Goal: Find specific page/section: Find specific page/section

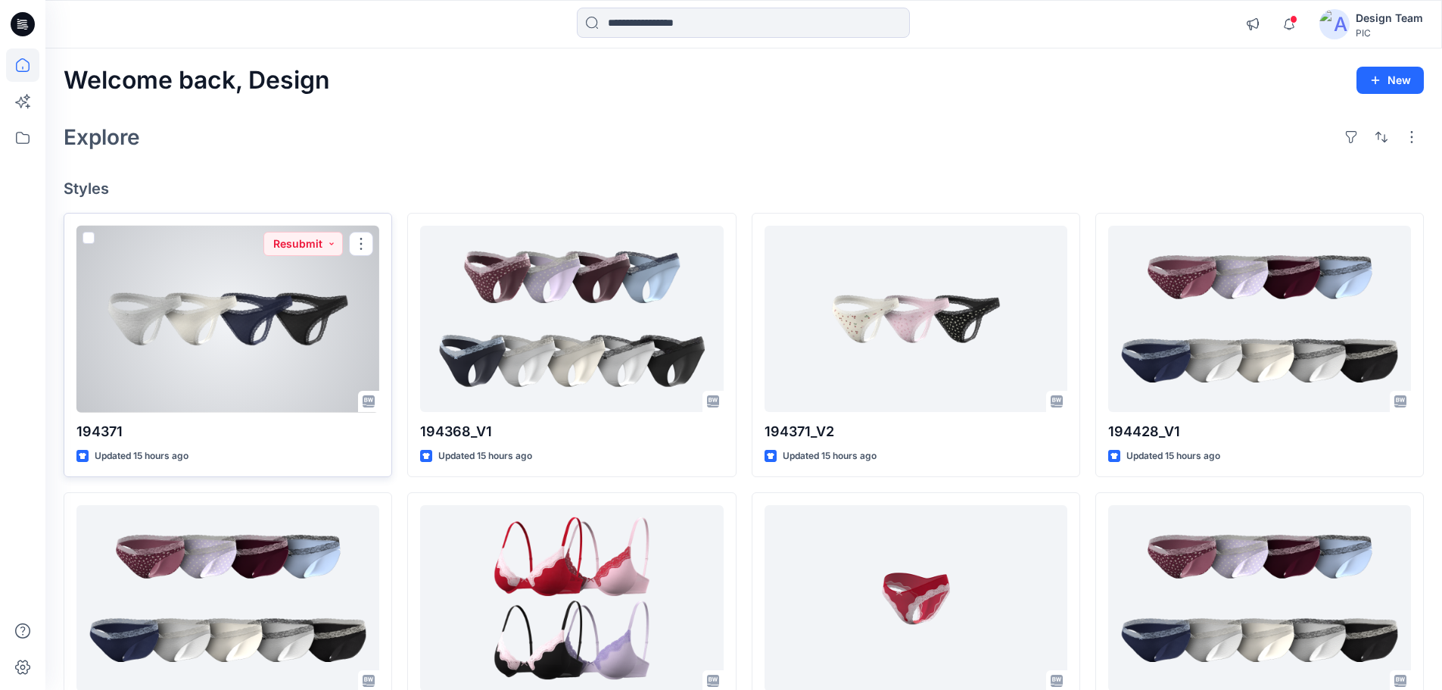
click at [216, 331] on div at bounding box center [227, 319] width 303 height 187
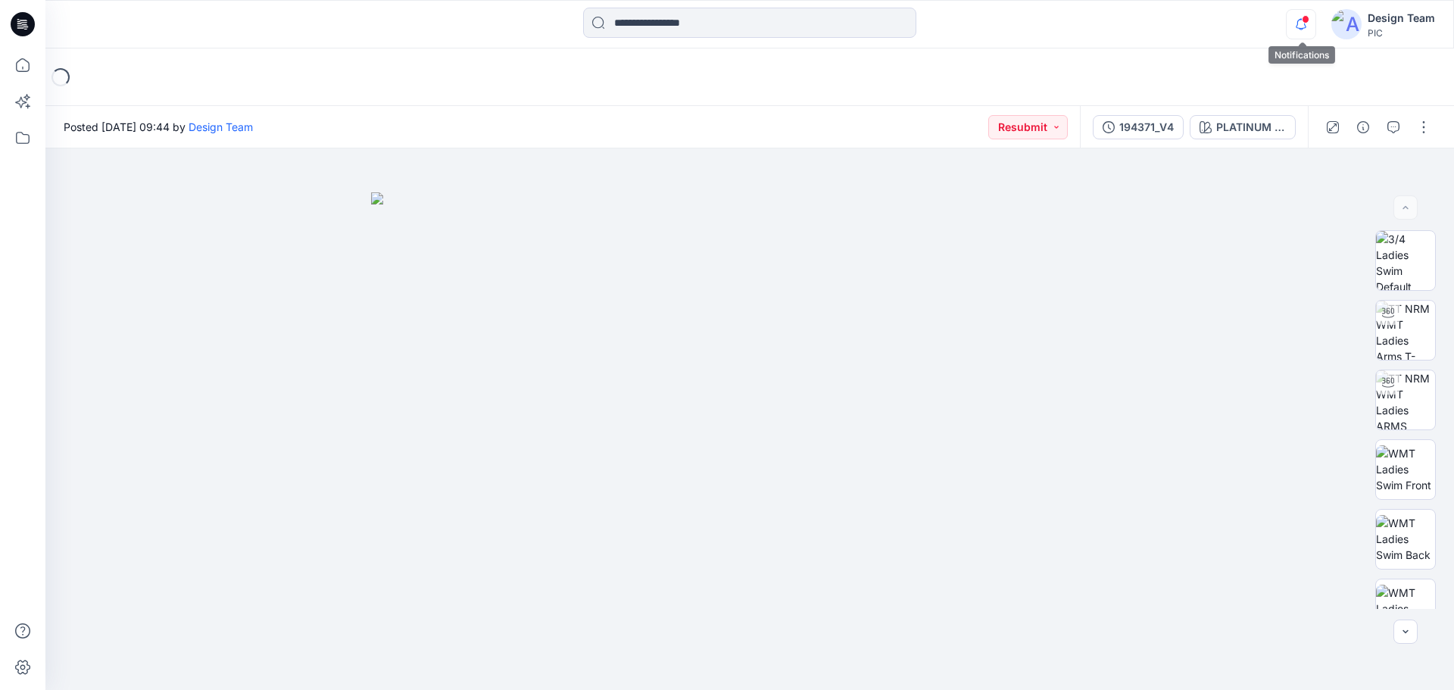
click at [1304, 30] on icon "button" at bounding box center [1300, 24] width 29 height 30
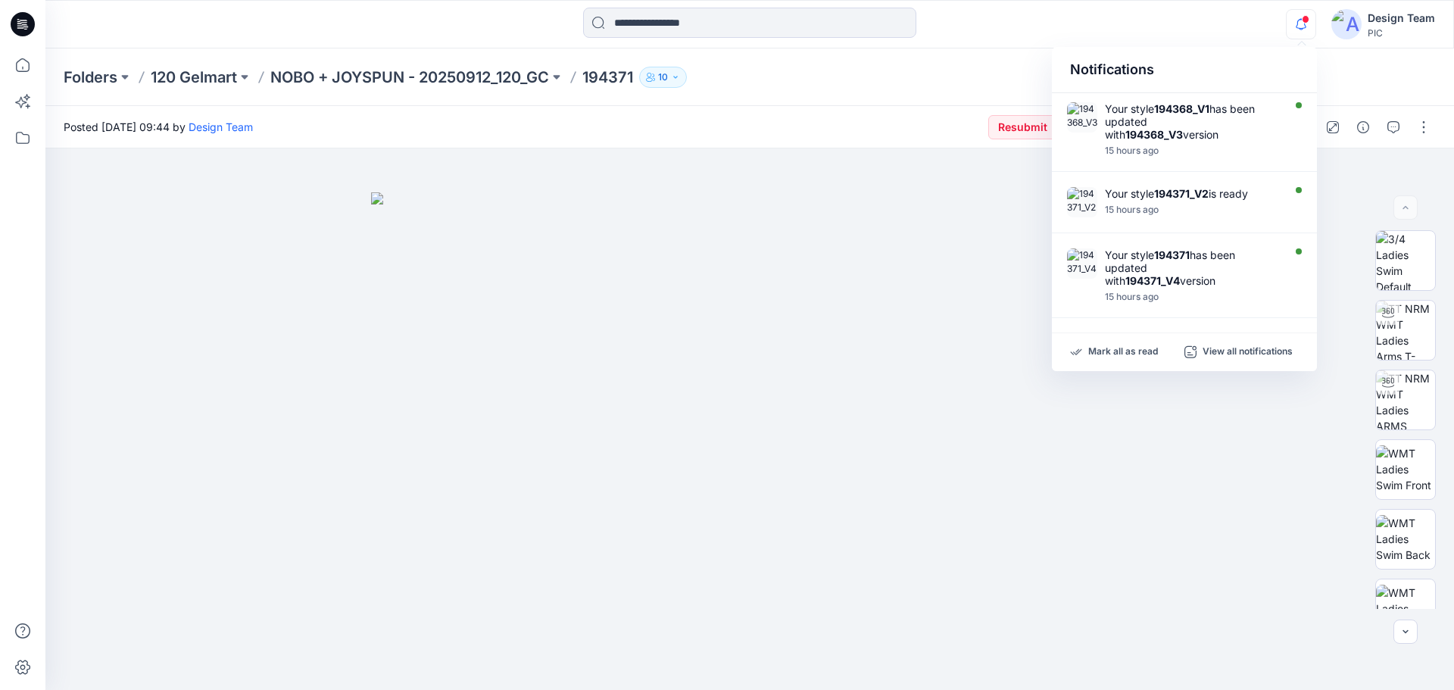
click at [949, 50] on div "Folders 120 Gelmart NOBO + JOYSPUN - 20250912_120_GC 194371 10" at bounding box center [749, 77] width 1408 height 58
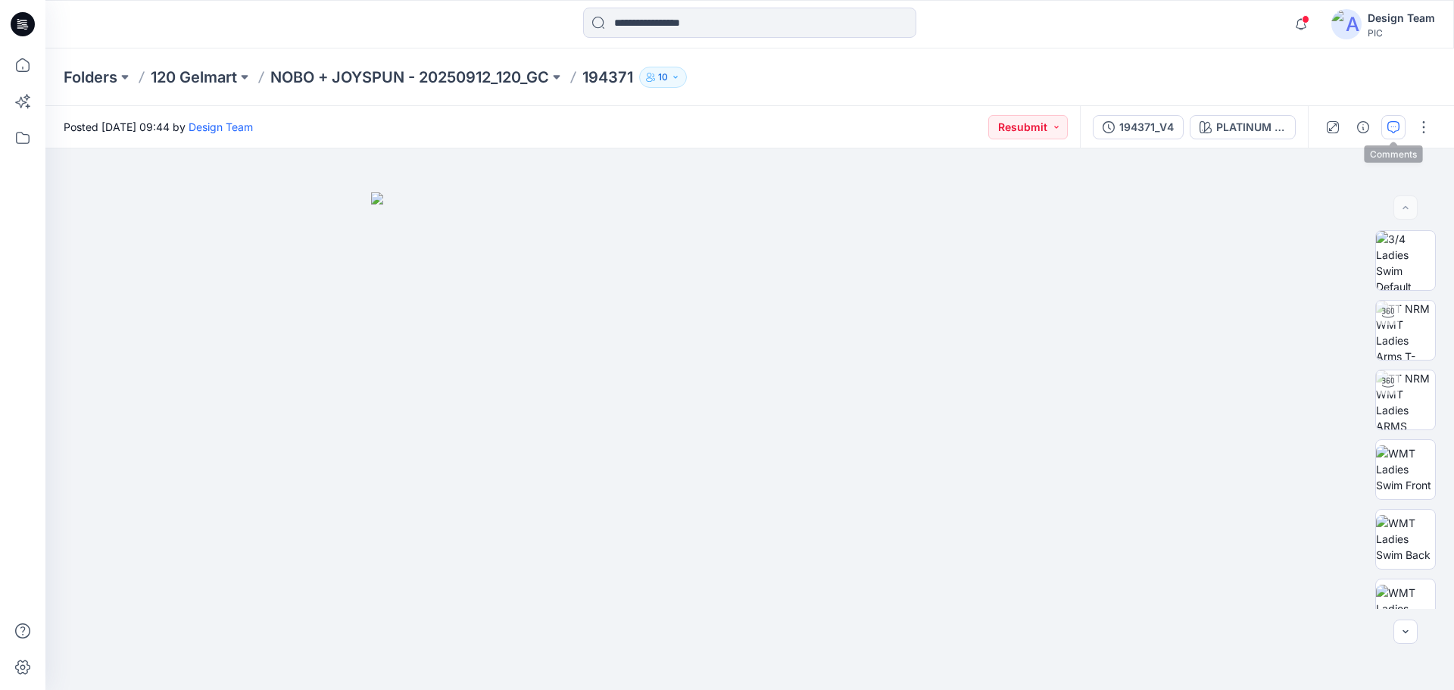
click at [1383, 128] on button "button" at bounding box center [1393, 127] width 24 height 24
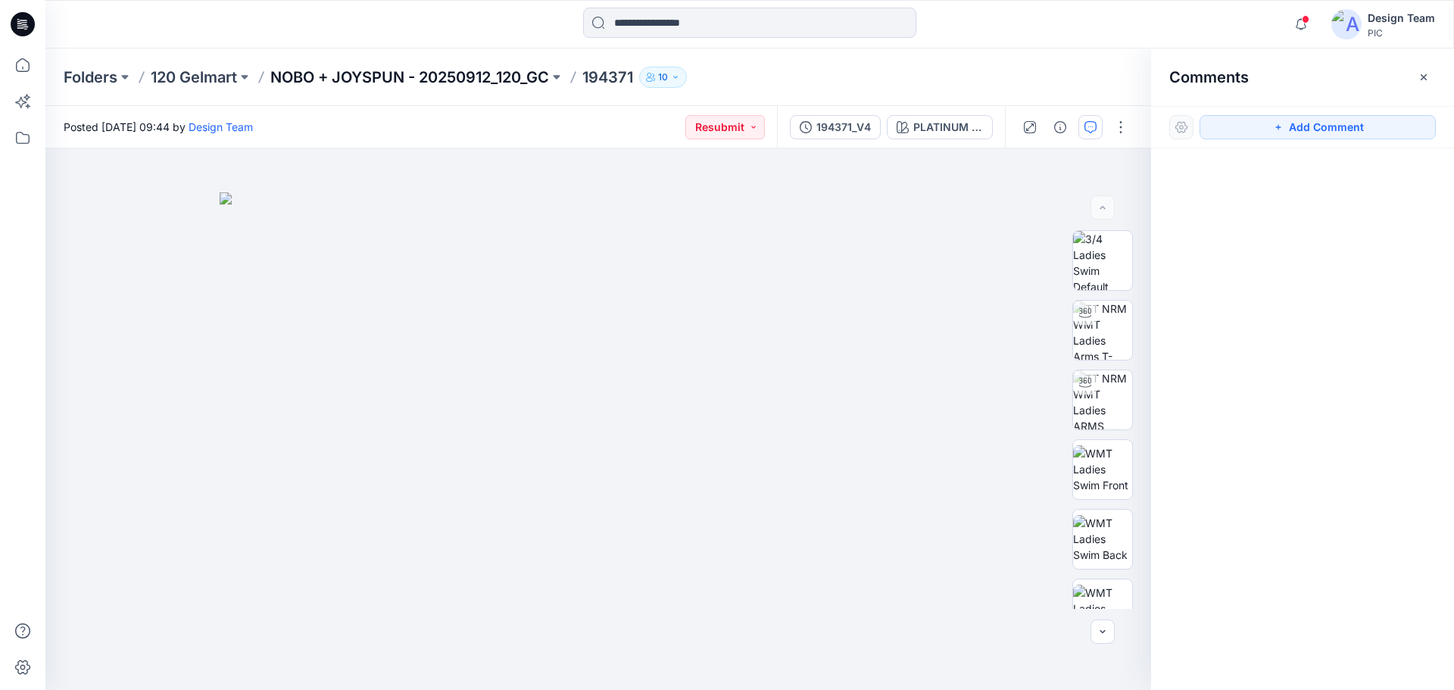
click at [404, 76] on p "NOBO + JOYSPUN - 20250912_120_GC" at bounding box center [409, 77] width 279 height 21
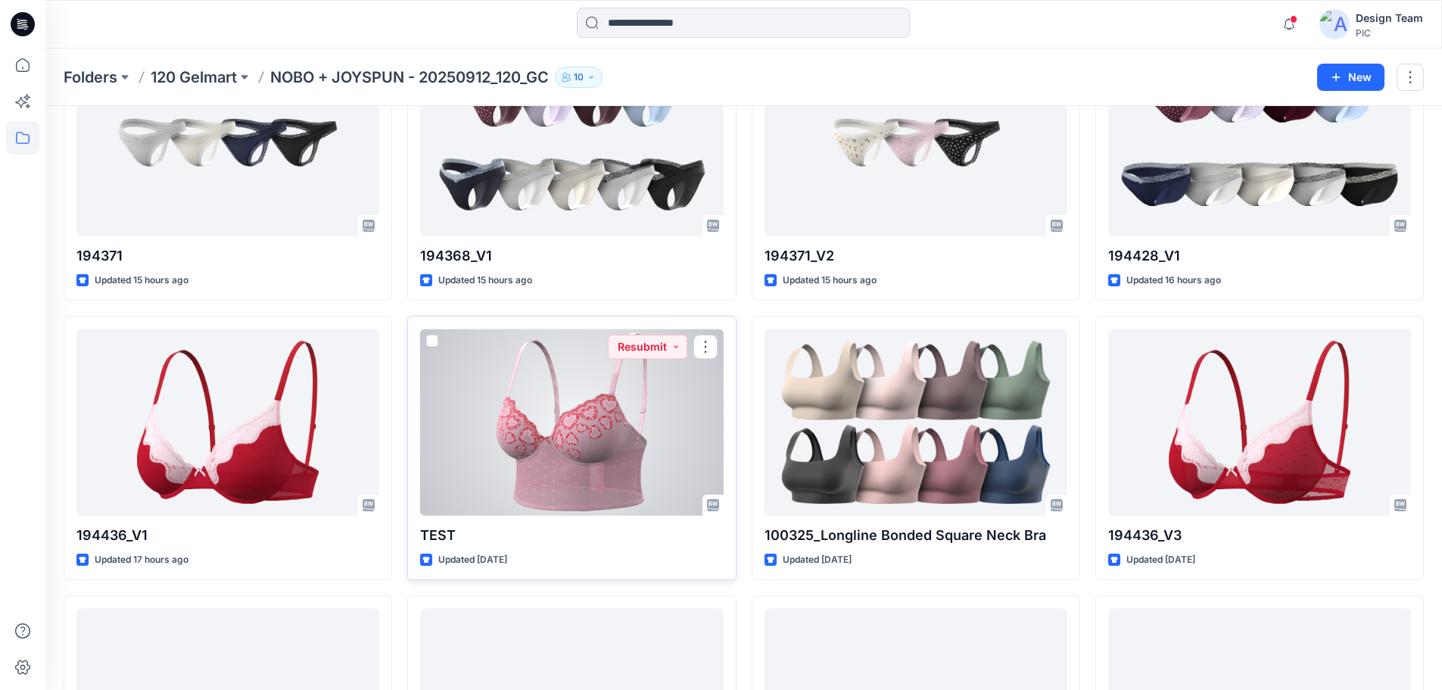
scroll to position [151, 0]
